Goal: Ask a question

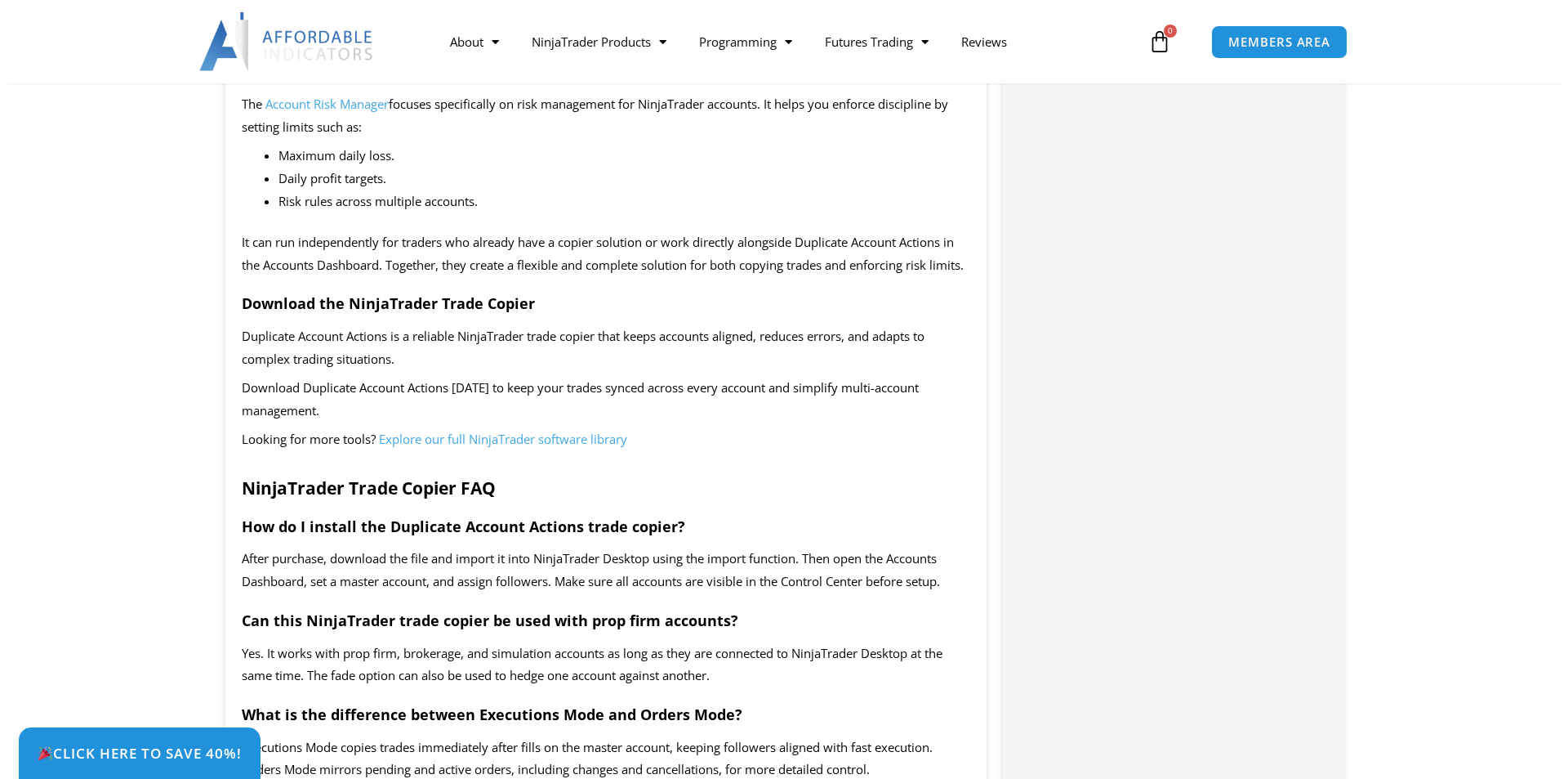
scroll to position [2588, 0]
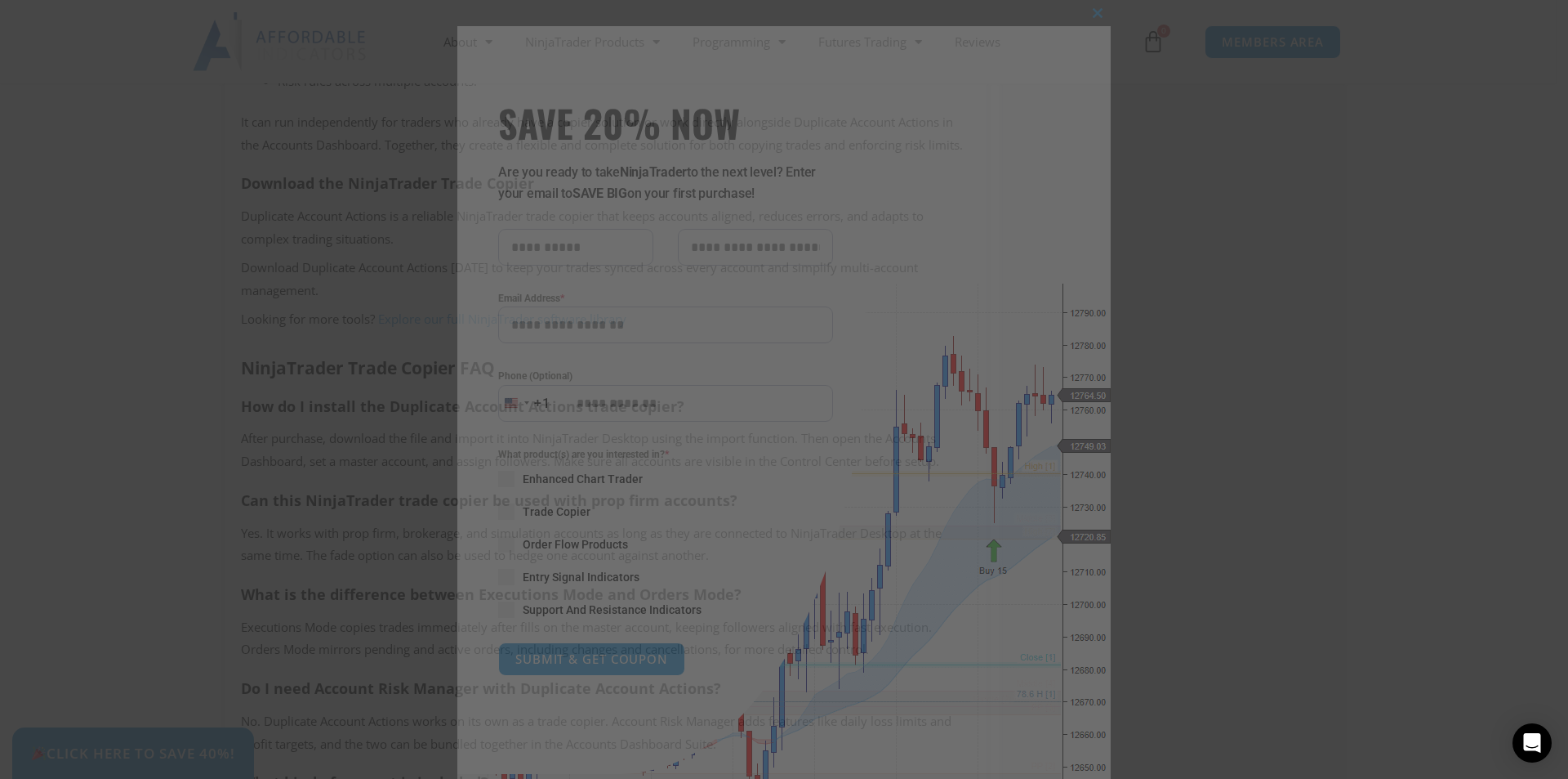
click at [557, 400] on input "Phone (Optional)" at bounding box center [666, 403] width 335 height 37
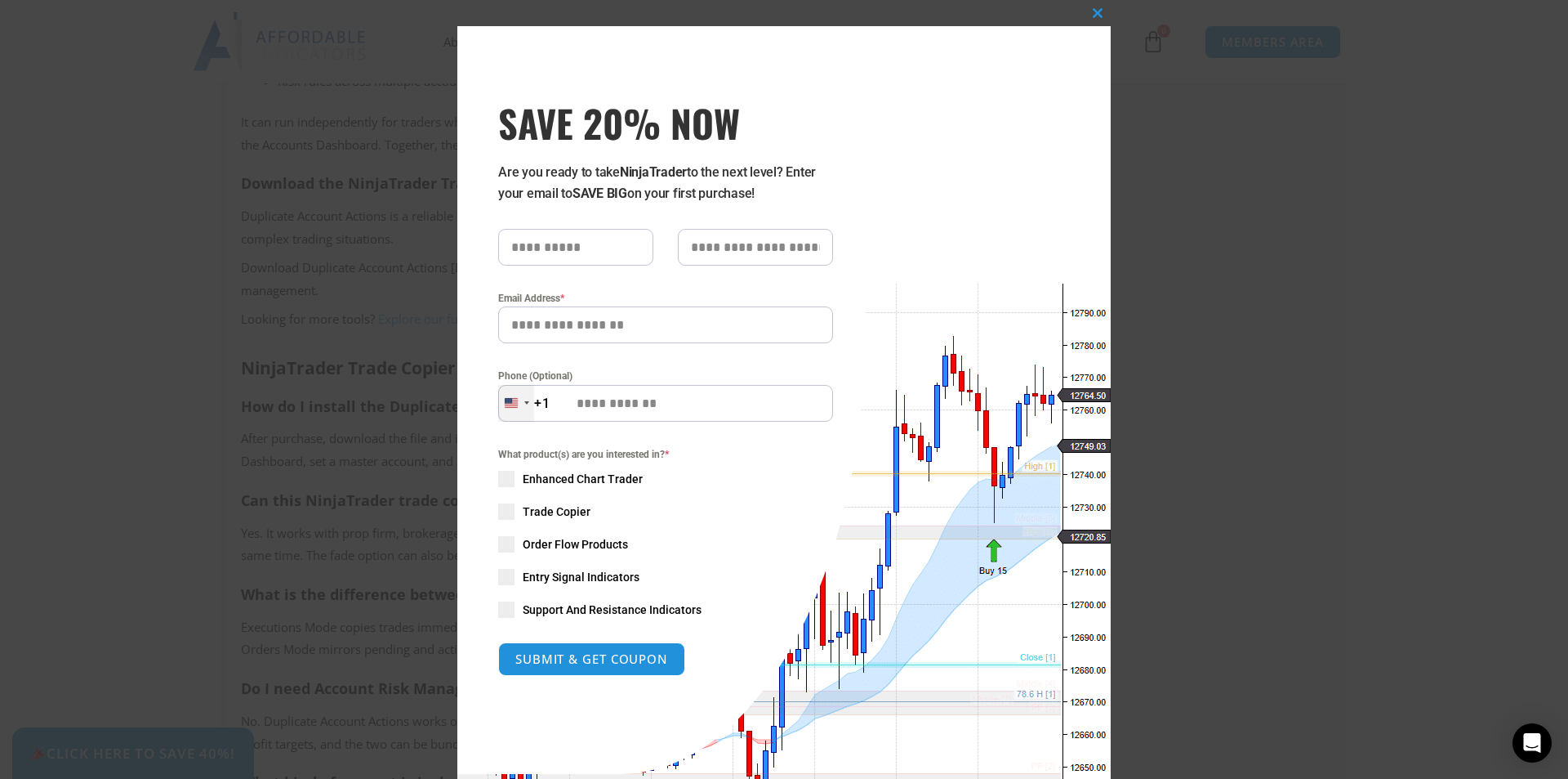
drag, startPoint x: 543, startPoint y: 399, endPoint x: 521, endPoint y: 398, distance: 22.0
click at [521, 398] on button "United States +1 +1" at bounding box center [524, 403] width 52 height 37
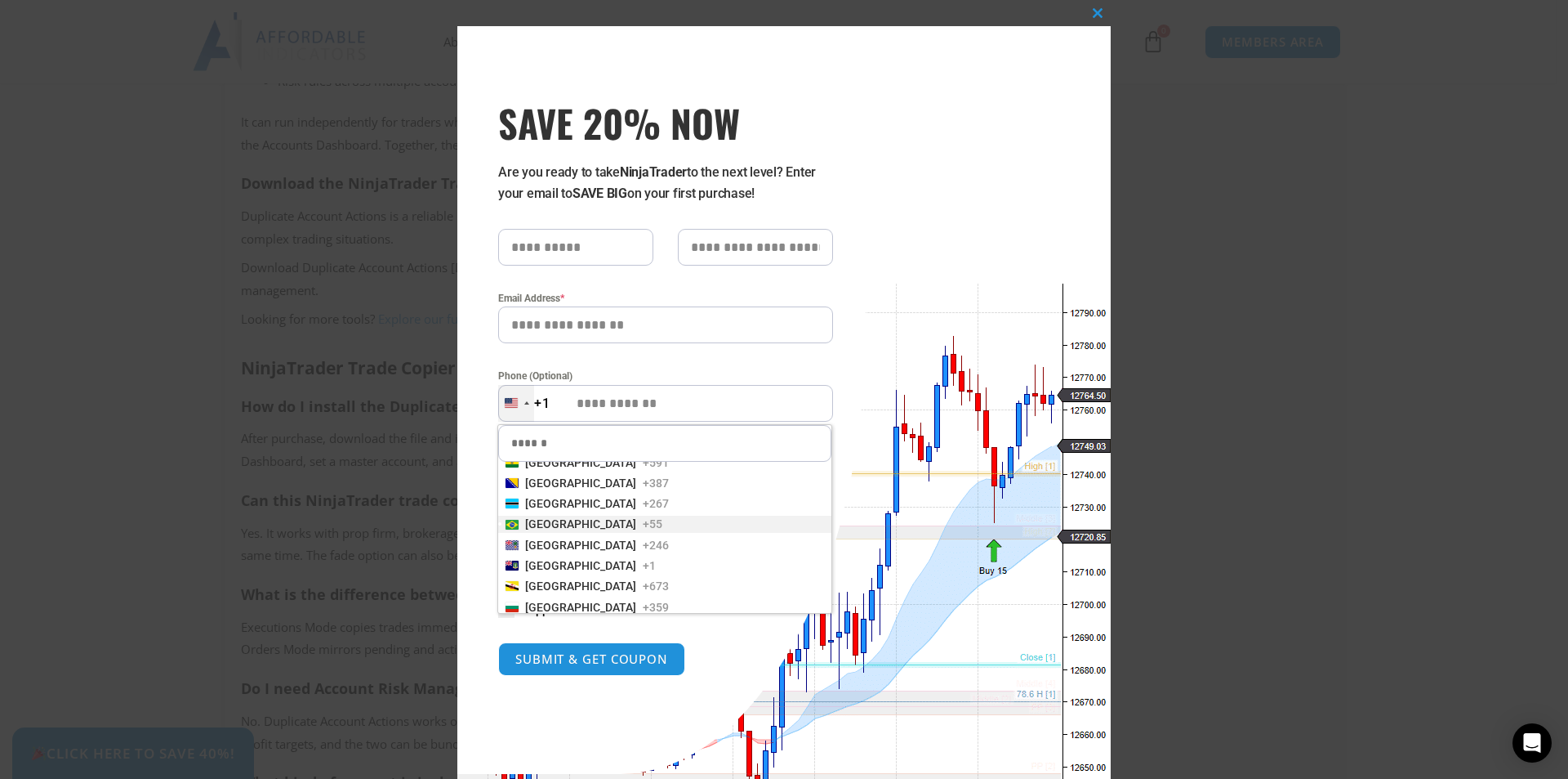
scroll to position [408, 0]
click at [536, 475] on span "[GEOGRAPHIC_DATA]" at bounding box center [580, 474] width 111 height 16
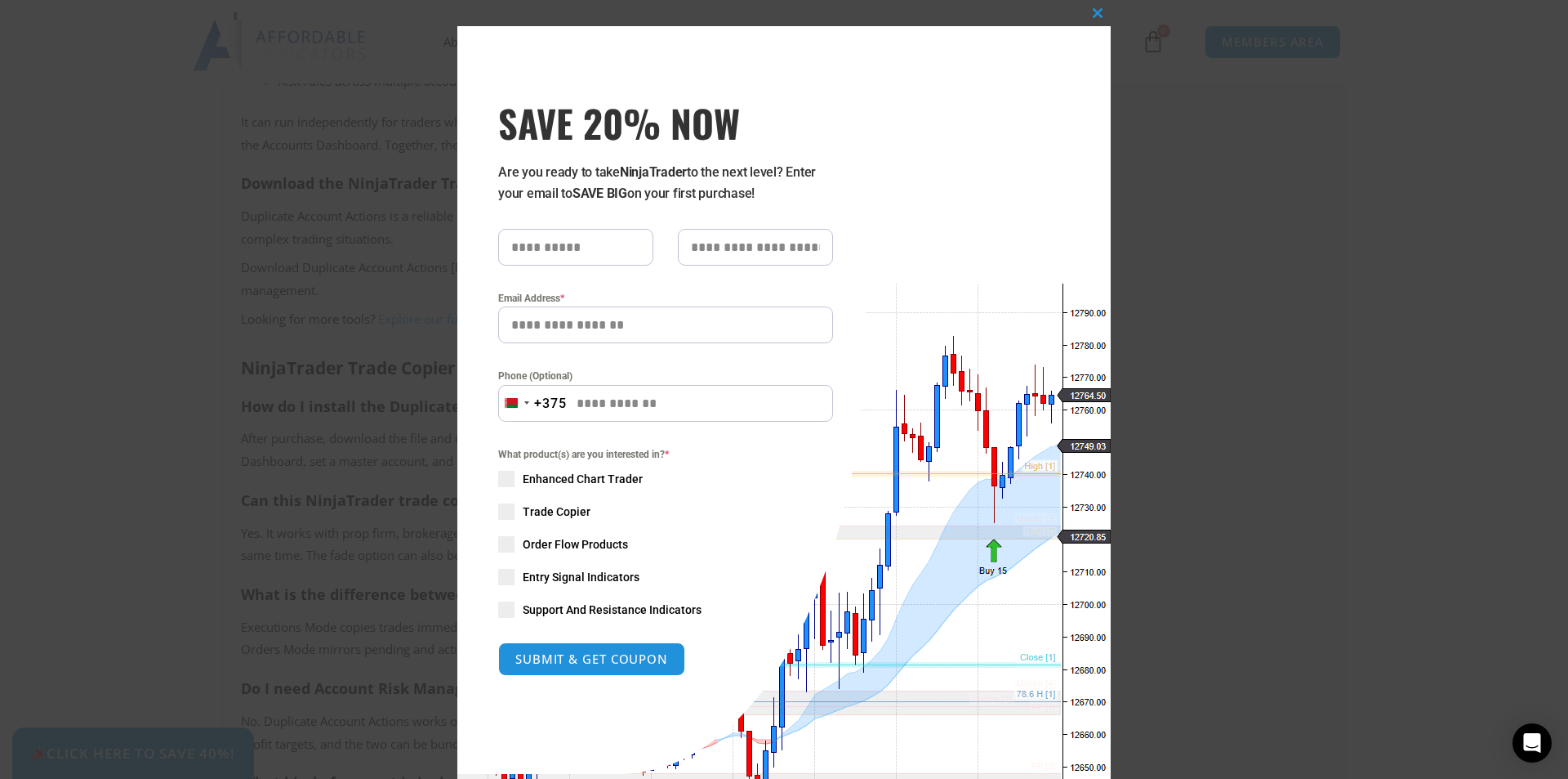
click at [491, 510] on div "What product(s) are you interested in? * Enhanced Chart Trader Trade Copier Ord…" at bounding box center [665, 532] width 359 height 172
click at [501, 509] on span at bounding box center [506, 511] width 16 height 16
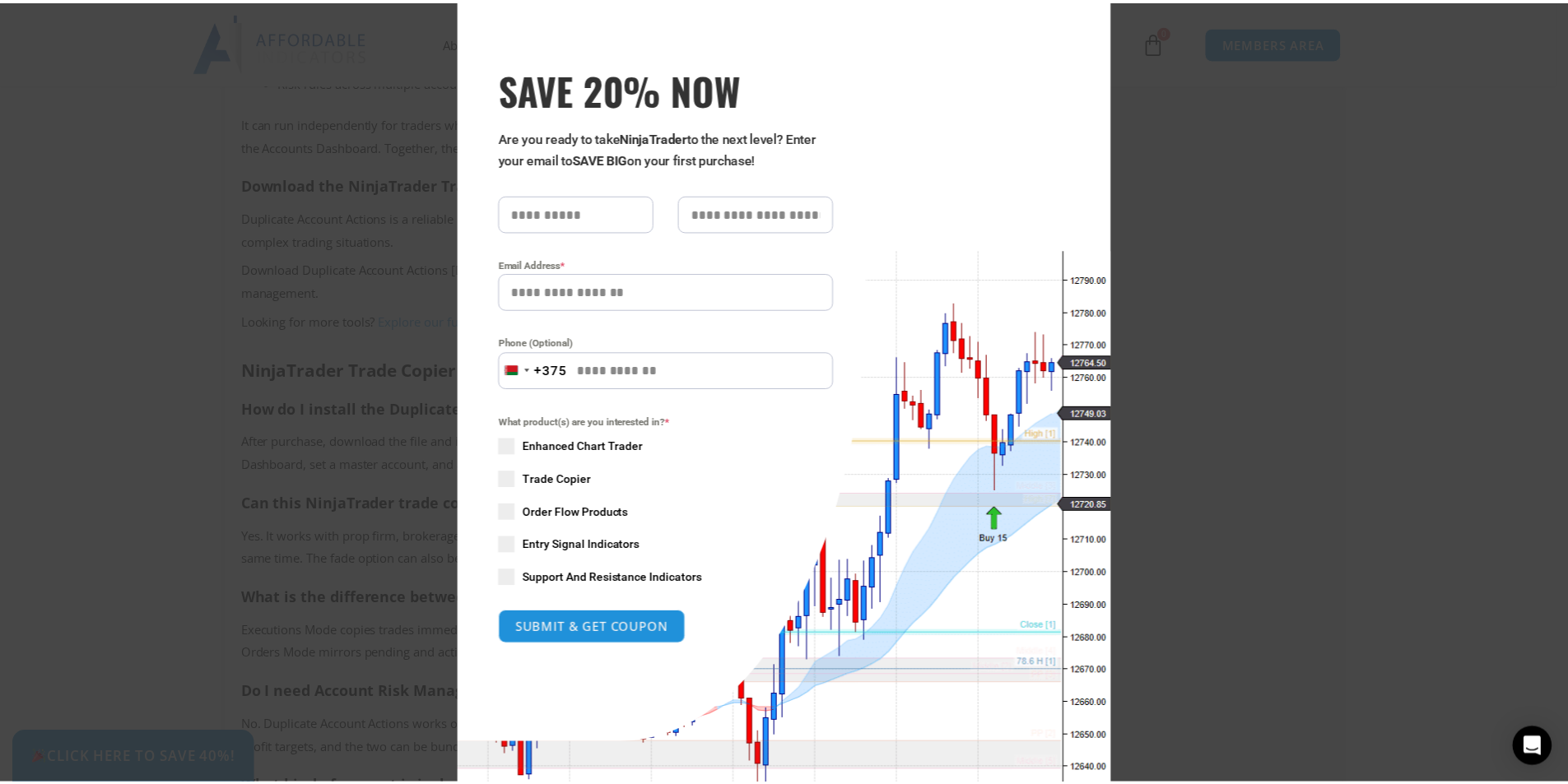
scroll to position [0, 0]
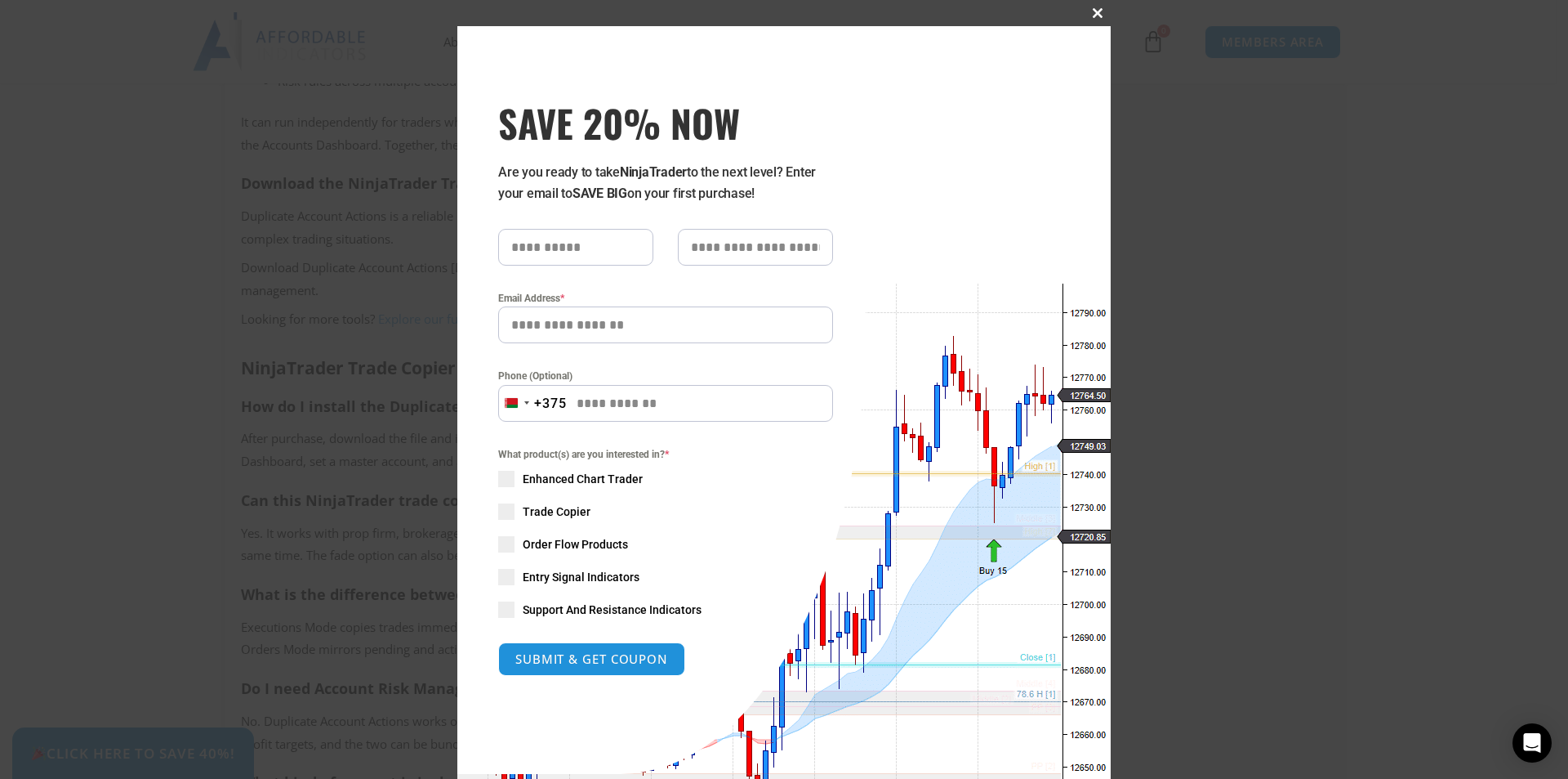
click at [1091, 12] on span at bounding box center [1098, 13] width 27 height 9
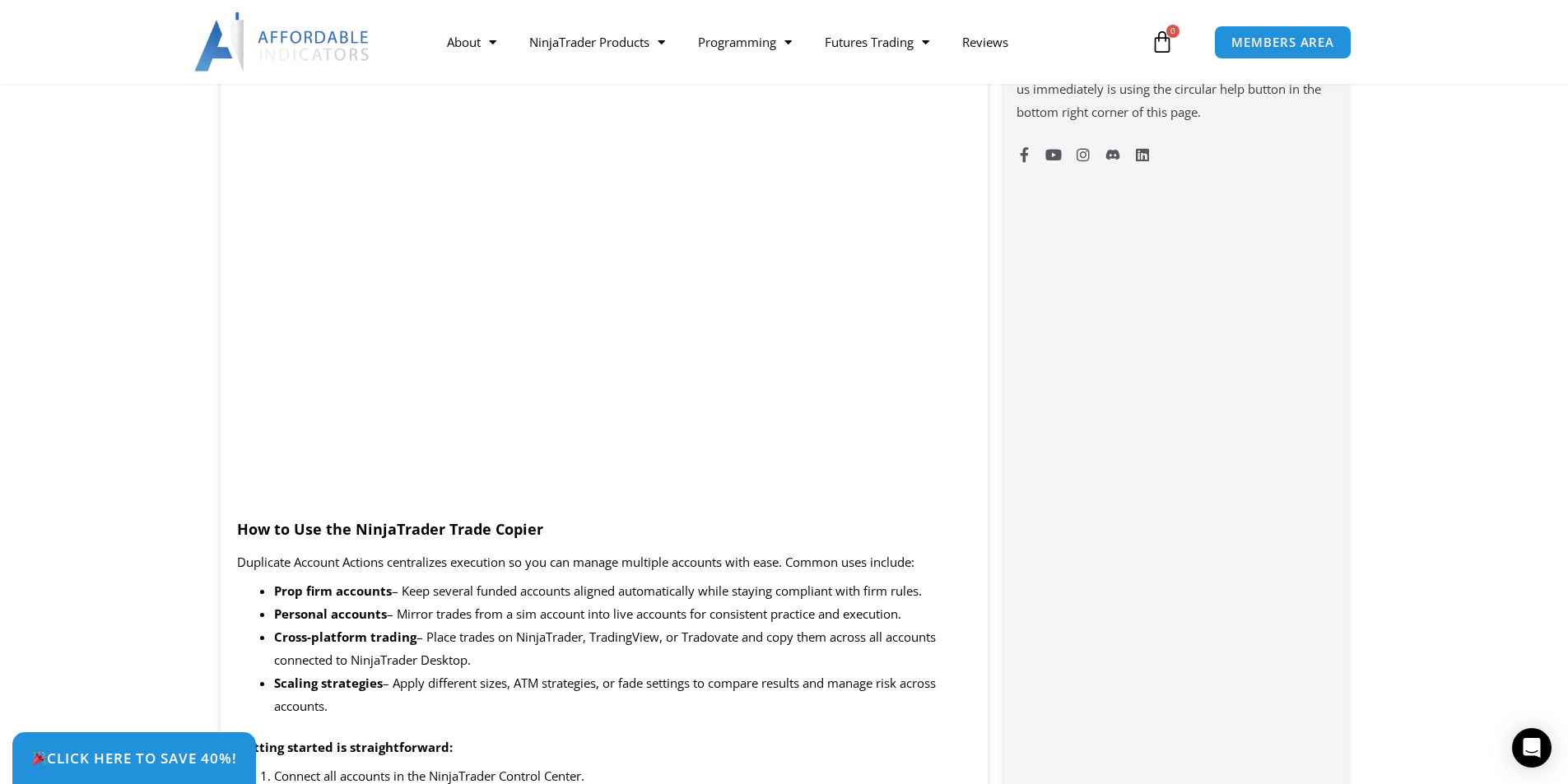
scroll to position [1096, 0]
